Goal: Information Seeking & Learning: Stay updated

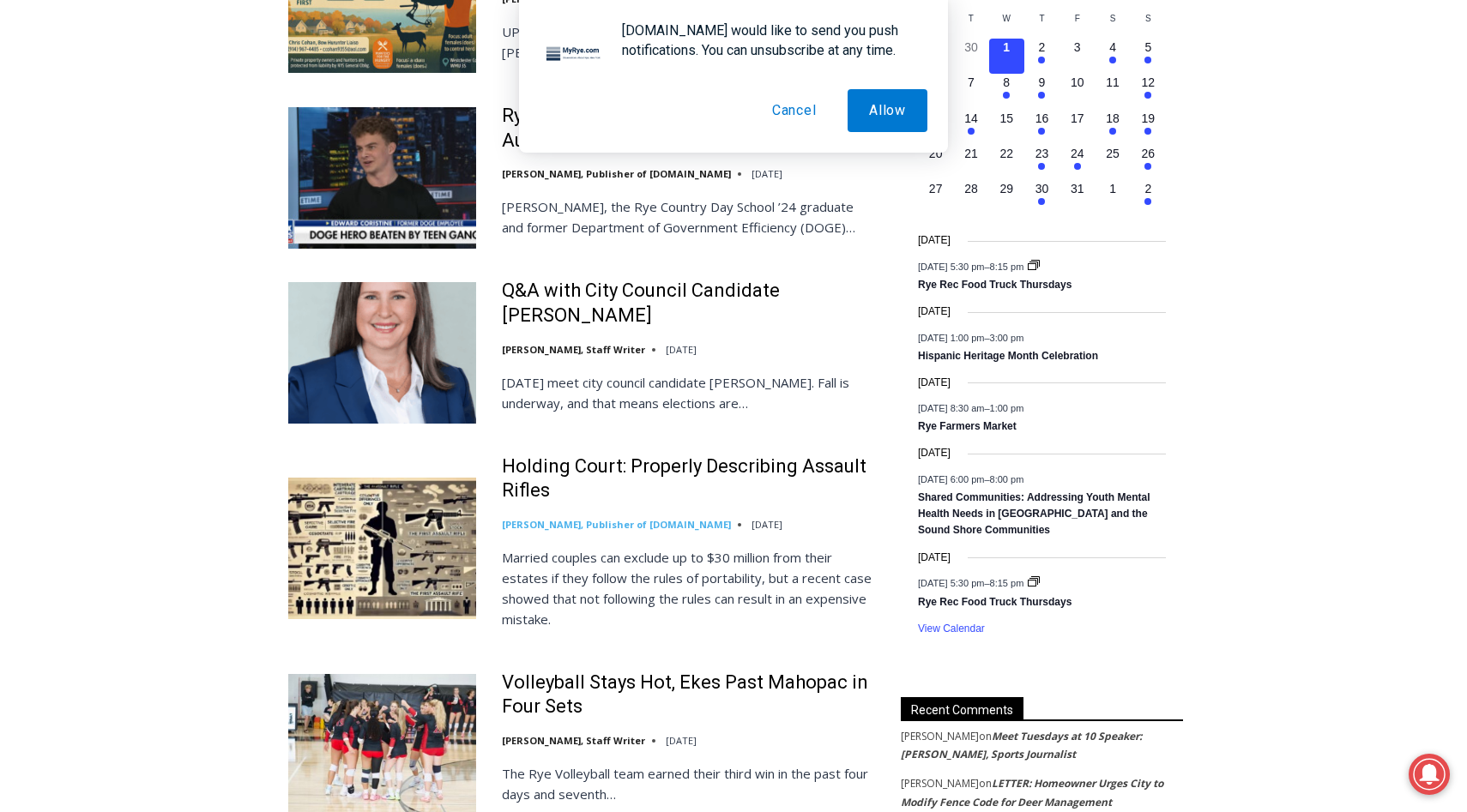
scroll to position [1429, 0]
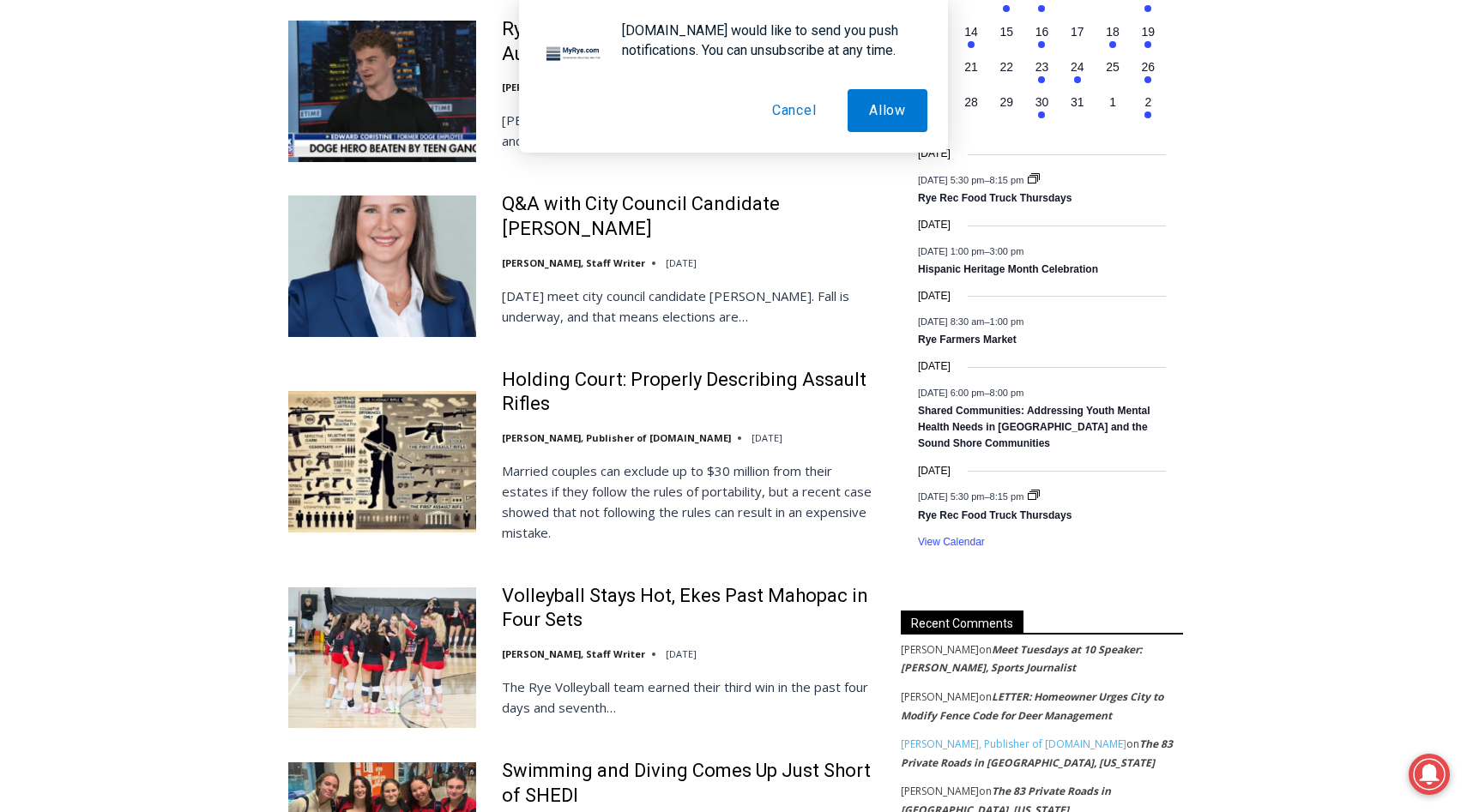
click at [622, 471] on p "Married couples can exclude up to $30 million from their estates if they follow…" at bounding box center [690, 502] width 376 height 83
click at [612, 473] on p "Married couples can exclude up to $30 million from their estates if they follow…" at bounding box center [690, 502] width 376 height 83
drag, startPoint x: 612, startPoint y: 473, endPoint x: 633, endPoint y: 500, distance: 34.2
click at [633, 500] on p "Married couples can exclude up to $30 million from their estates if they follow…" at bounding box center [690, 502] width 376 height 83
click at [638, 508] on p "Married couples can exclude up to $30 million from their estates if they follow…" at bounding box center [690, 502] width 376 height 83
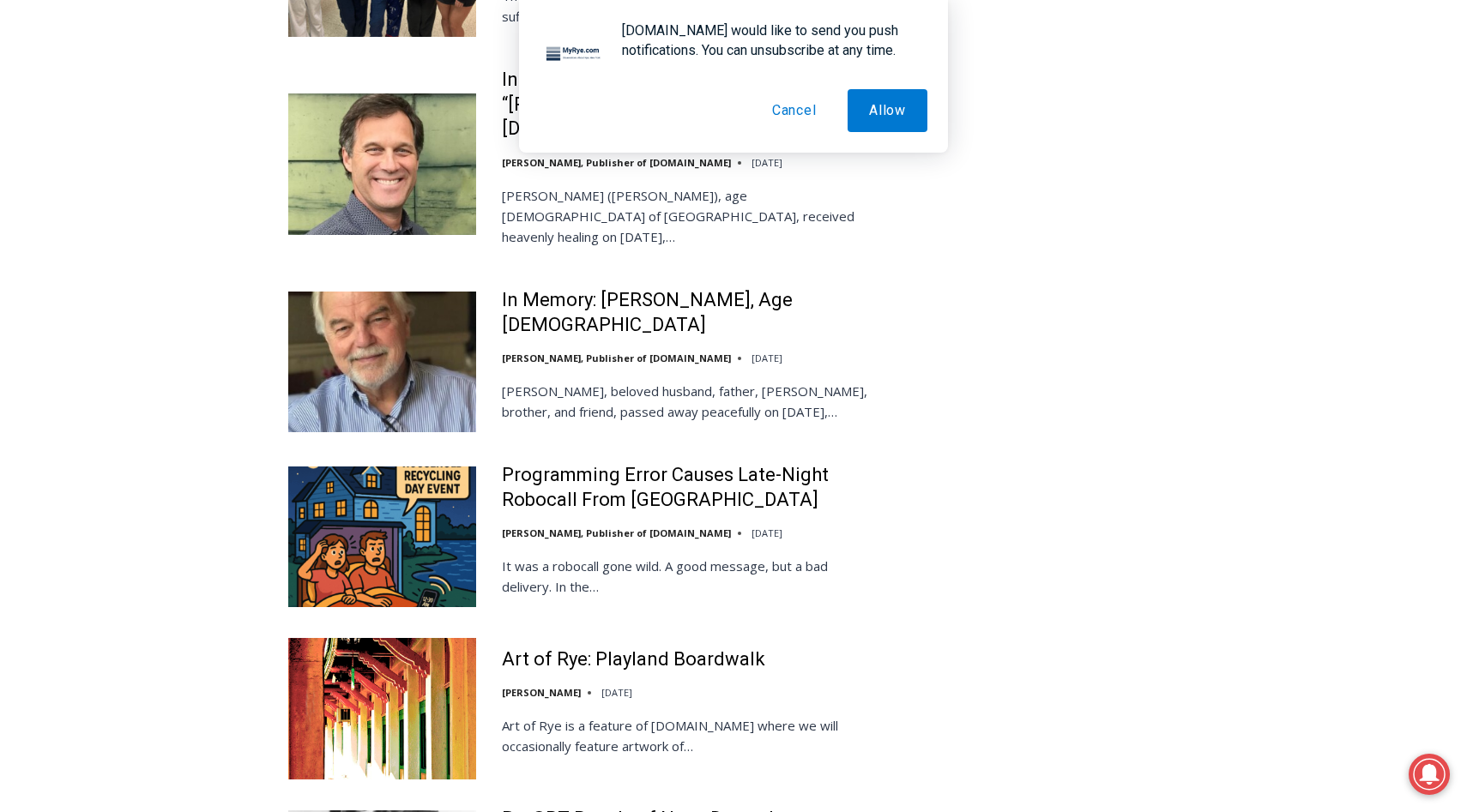
scroll to position [2303, 0]
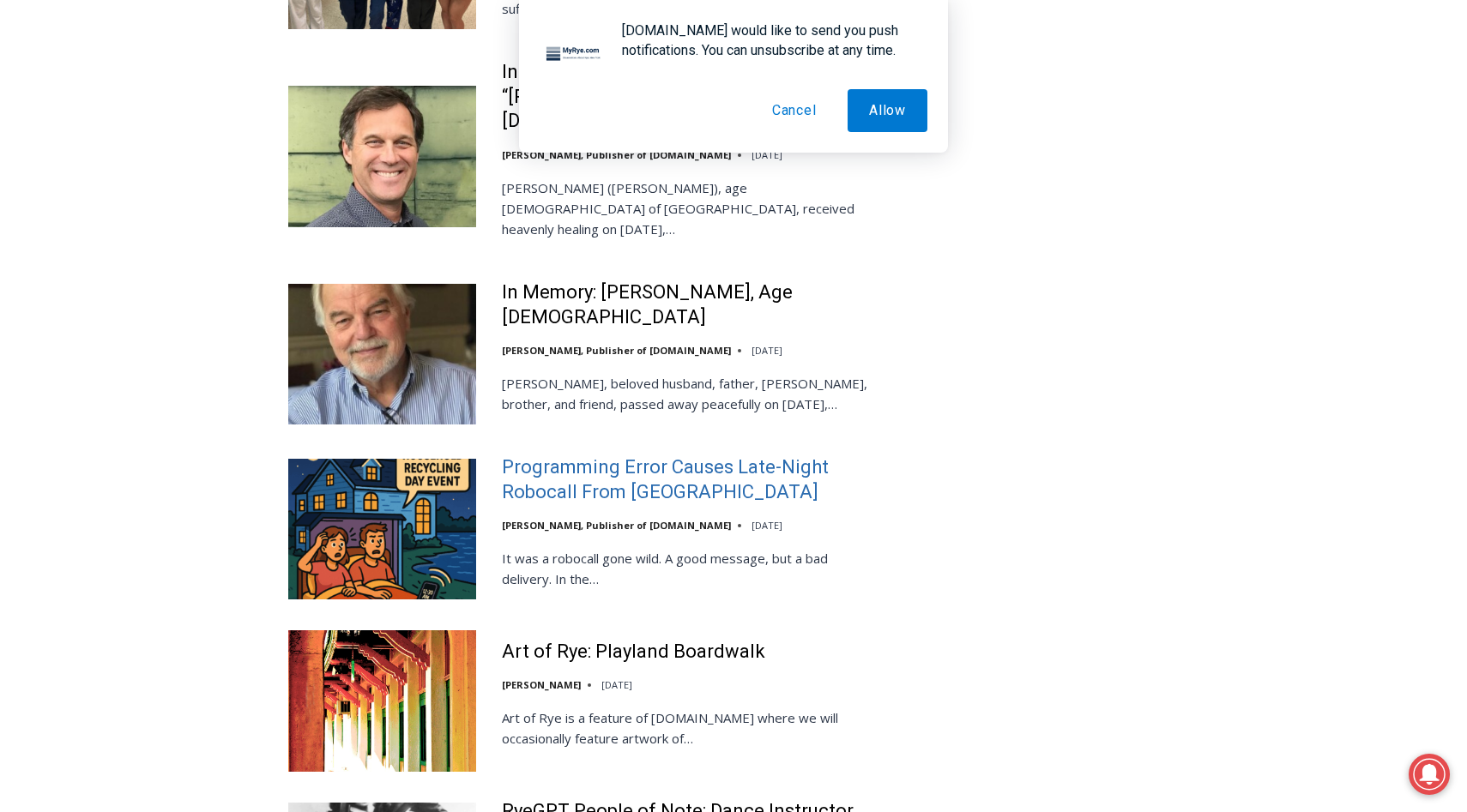
click at [612, 456] on link "Programming Error Causes Late-Night Robocall From [GEOGRAPHIC_DATA]" at bounding box center [690, 480] width 376 height 49
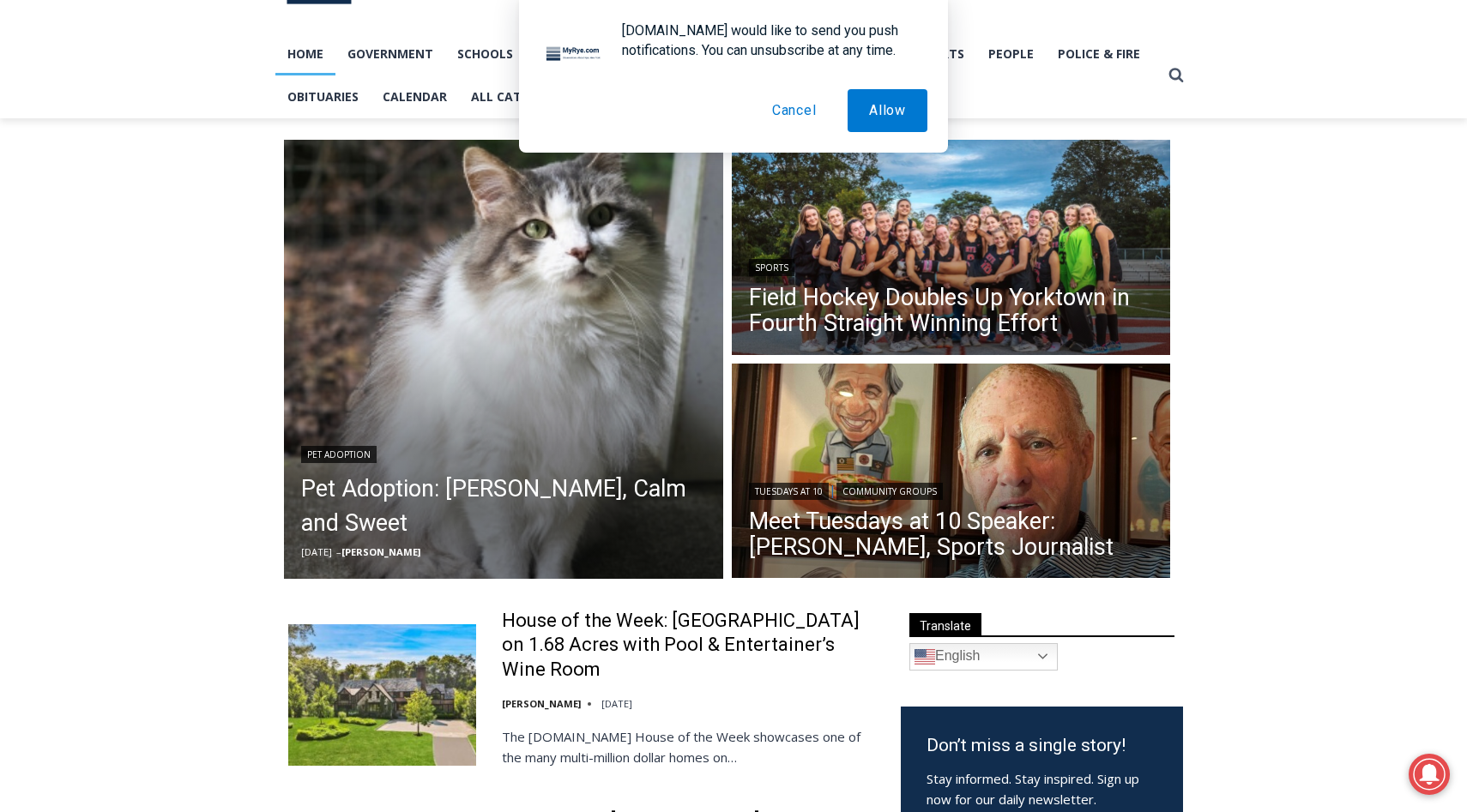
scroll to position [0, 0]
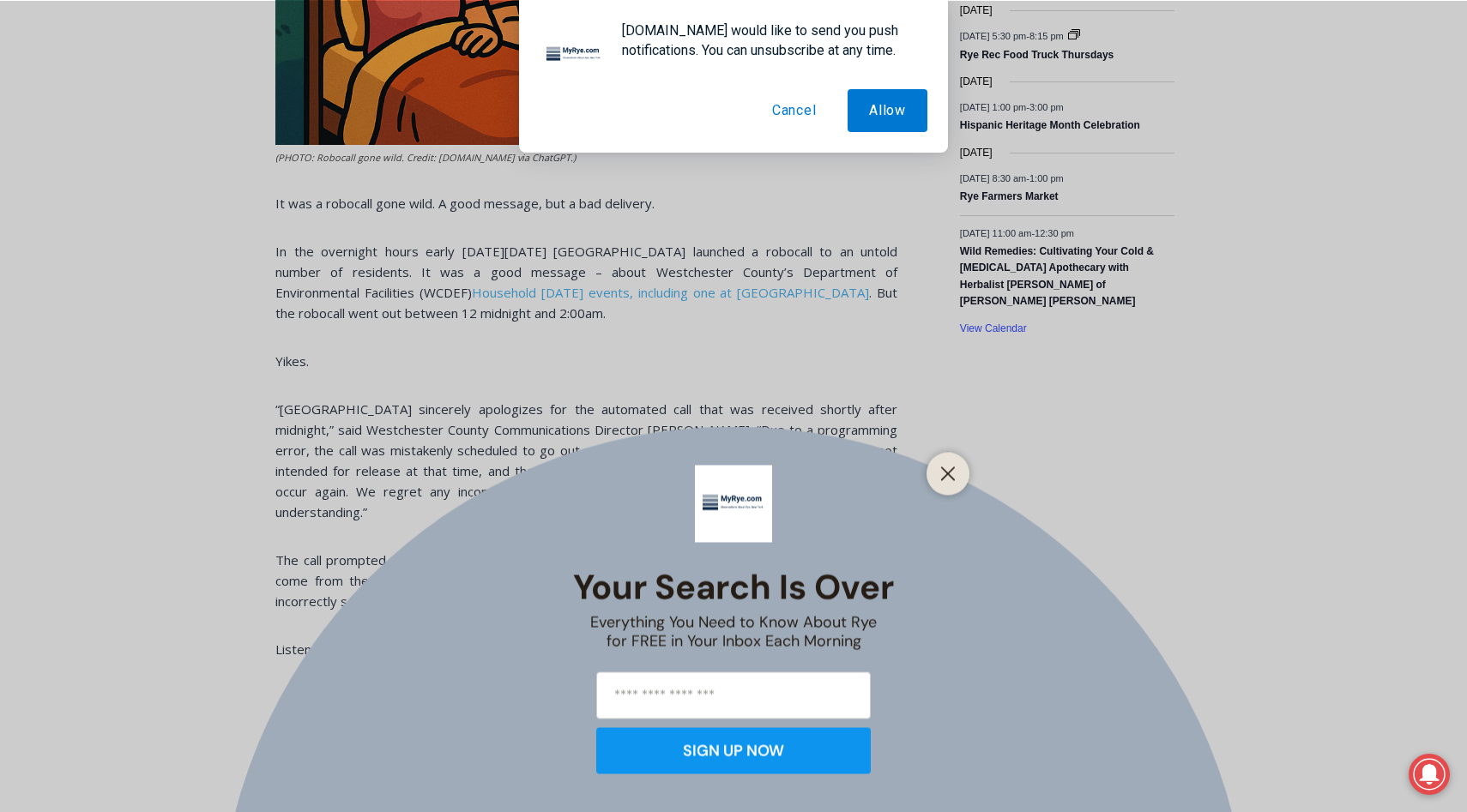
scroll to position [898, 0]
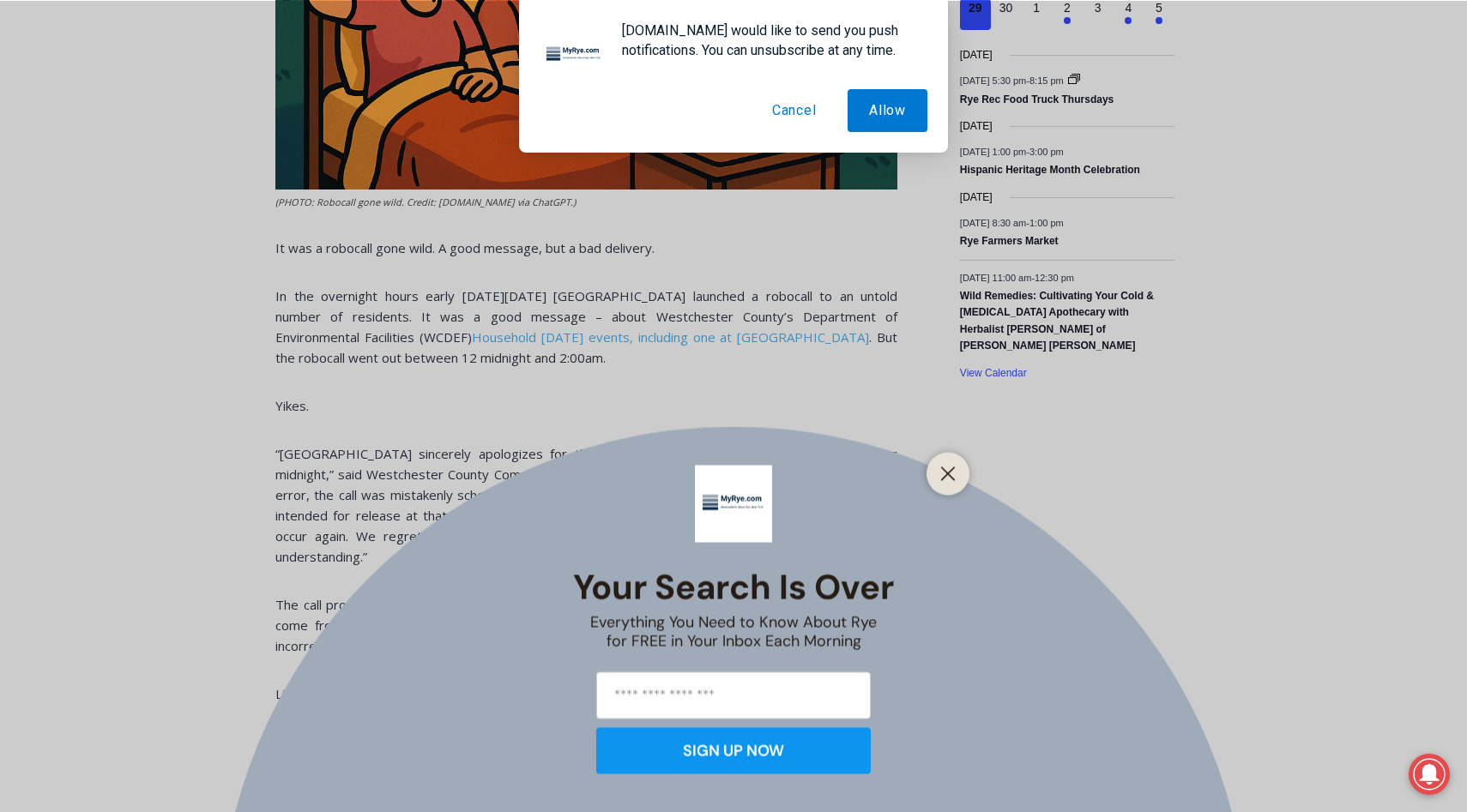
click at [792, 119] on button "Cancel" at bounding box center [795, 111] width 88 height 43
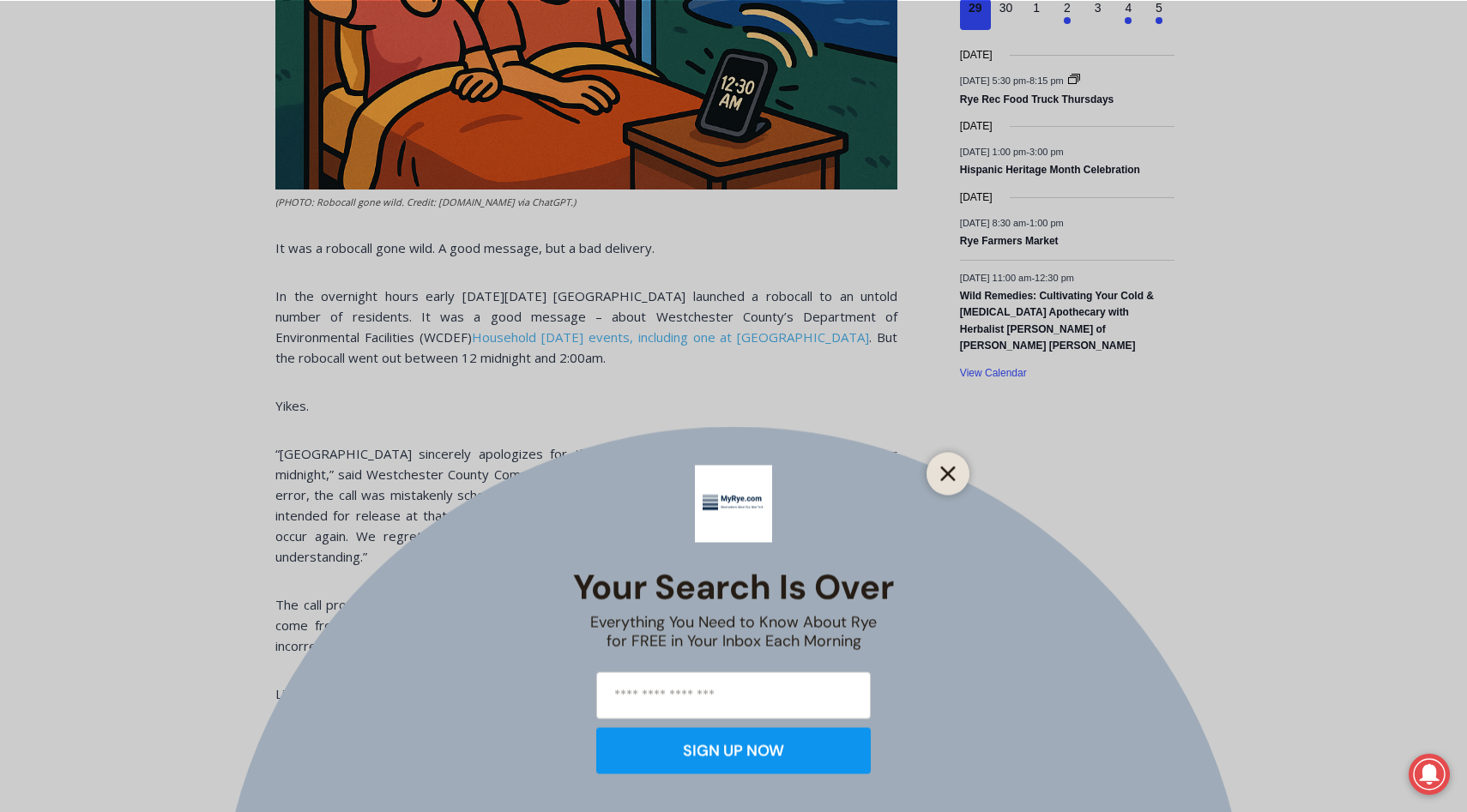
click at [945, 466] on icon "Close" at bounding box center [948, 474] width 16 height 15
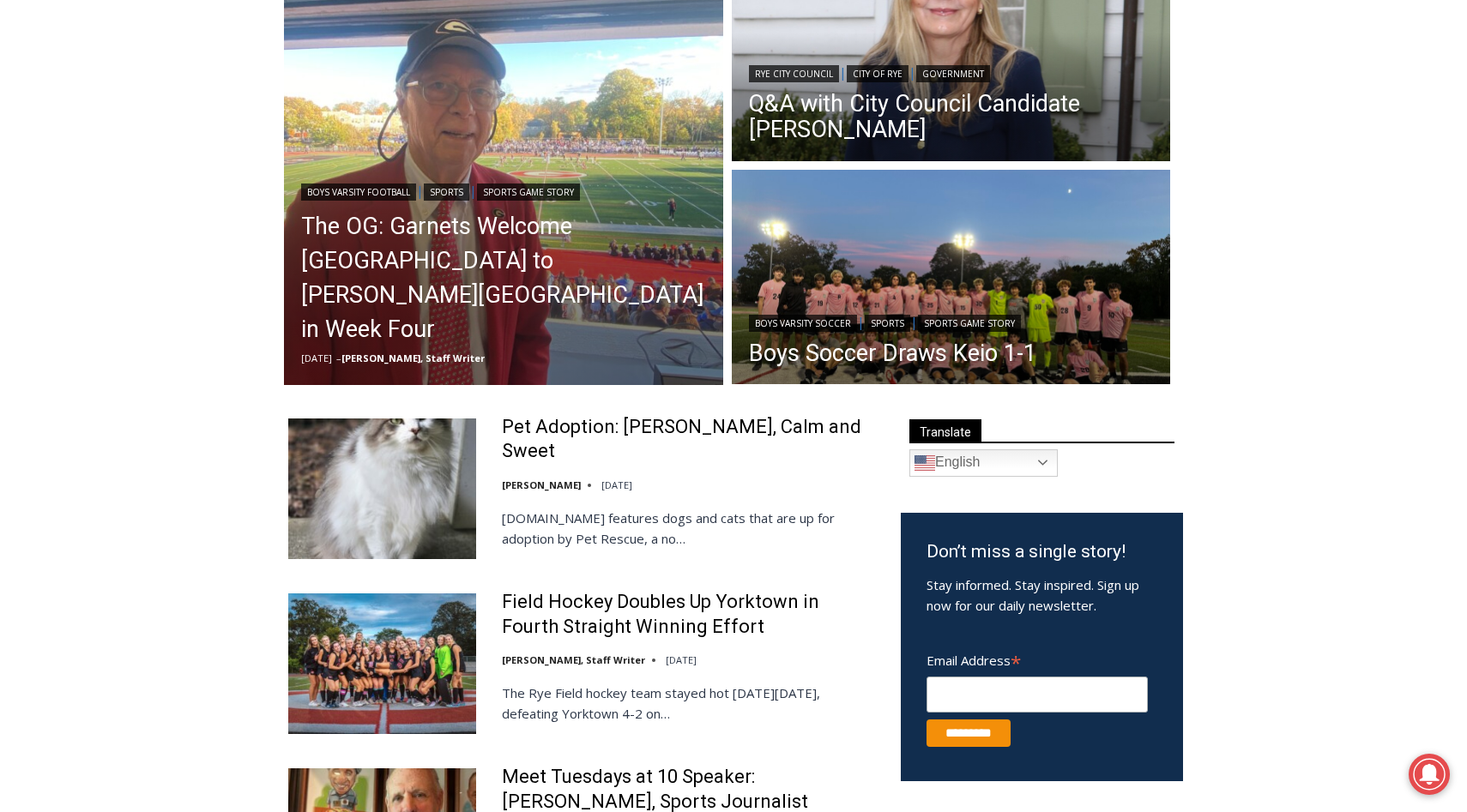
scroll to position [331, 0]
